Goal: Task Accomplishment & Management: Manage account settings

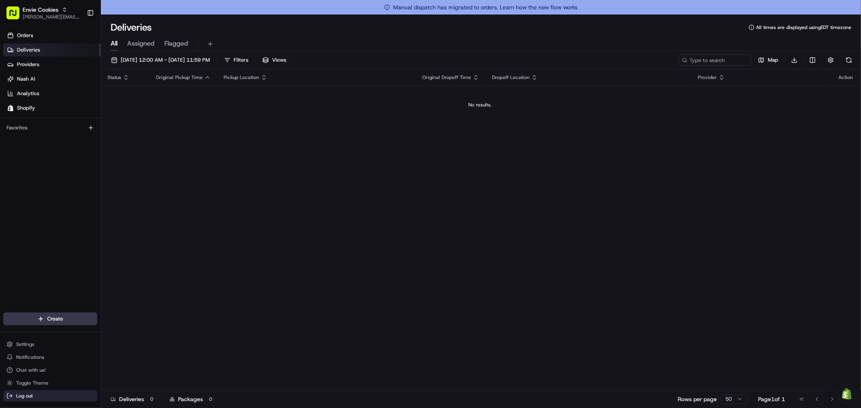
click at [29, 395] on span "Log out" at bounding box center [24, 396] width 17 height 6
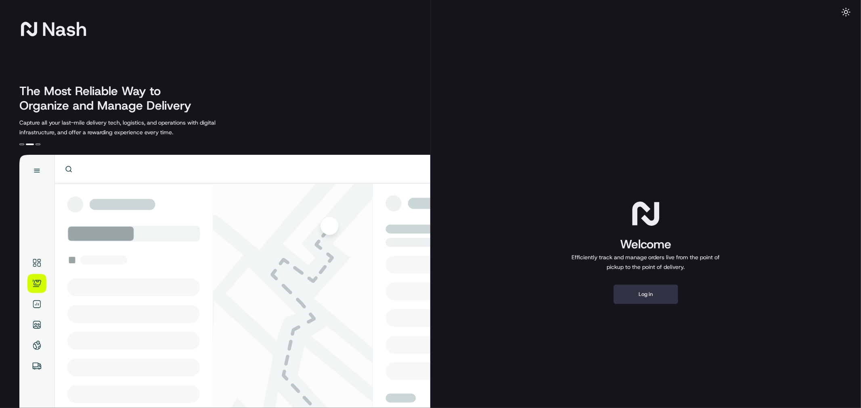
click at [627, 297] on button "Log in" at bounding box center [645, 294] width 65 height 19
